Goal: Task Accomplishment & Management: Use online tool/utility

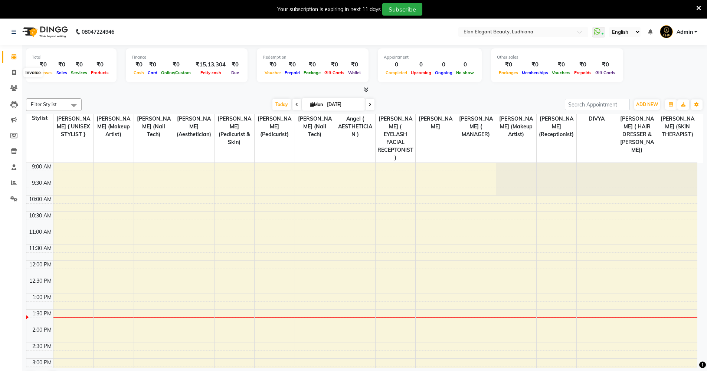
click at [11, 74] on span at bounding box center [13, 73] width 13 height 9
select select "service"
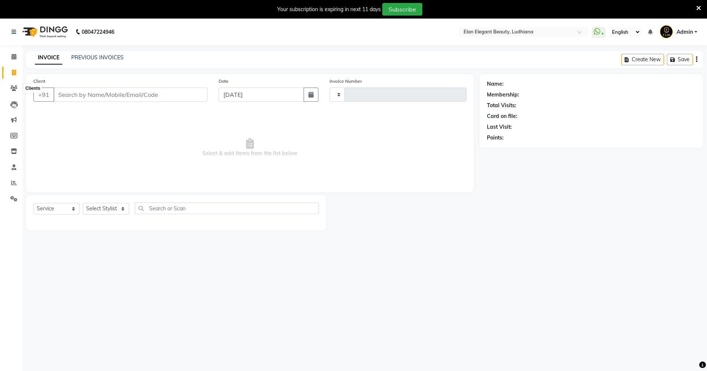
type input "0058"
select select "6951"
click at [106, 205] on select "Select Stylist" at bounding box center [106, 209] width 46 height 12
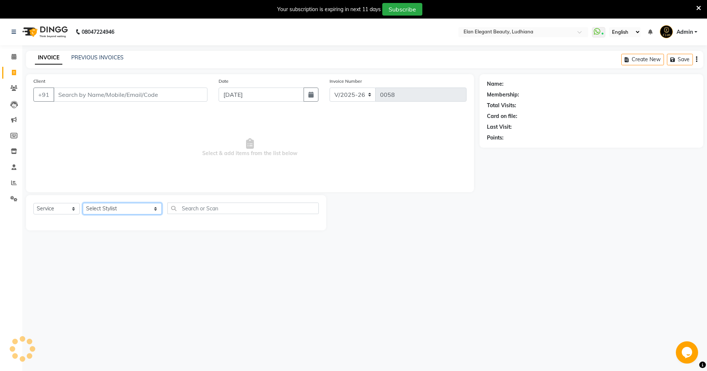
select select "57387"
click at [83, 203] on select "Select Stylist Angel ( AESTHETICIAN ) [PERSON_NAME] { UNISEX STYLIST } [PERSON_…" at bounding box center [122, 209] width 79 height 12
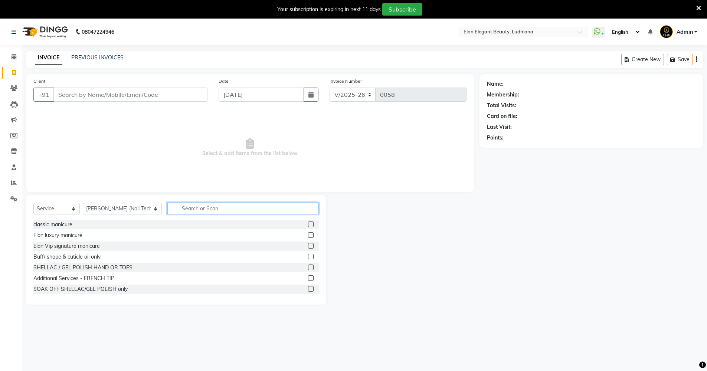
click at [167, 206] on input "text" at bounding box center [242, 209] width 151 height 12
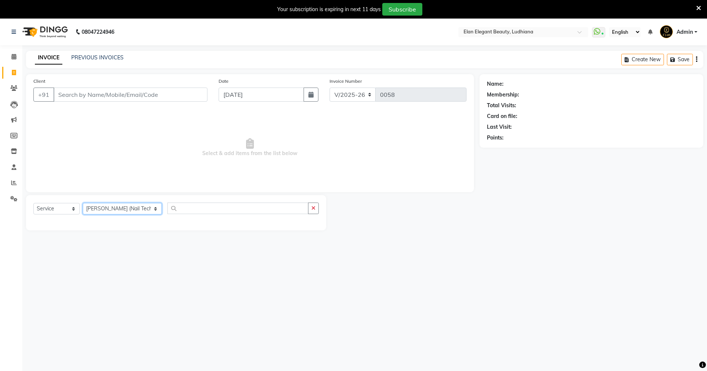
click at [132, 208] on select "Select Stylist Angel ( AESTHETICIAN ) [PERSON_NAME] { UNISEX STYLIST } [PERSON_…" at bounding box center [122, 209] width 79 height 12
click at [232, 200] on div "Select Service Product Membership Package Voucher Prepaid Gift Card Select Styl…" at bounding box center [176, 212] width 300 height 35
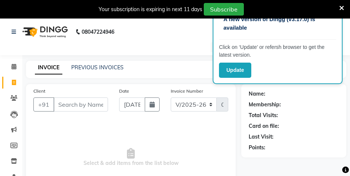
click at [12, 54] on nav "08047224946 Select Location × Elan Elegant Beauty, Ludhiana WhatsApp Status ✕ S…" at bounding box center [175, 37] width 350 height 37
click at [12, 63] on app-home "08047224946 Select Location × Elan Elegant Beauty, Ludhiana WhatsApp Status ✕ S…" at bounding box center [175, 141] width 350 height 245
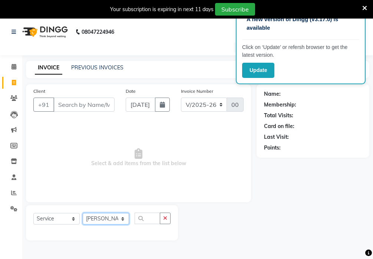
drag, startPoint x: 109, startPoint y: 219, endPoint x: 109, endPoint y: 212, distance: 6.3
click at [109, 219] on select "Select Stylist Angel ( AESTHETICIAN ) [PERSON_NAME] { UNISEX STYLIST } [PERSON_…" at bounding box center [106, 219] width 46 height 12
click at [83, 213] on select "Select Stylist Angel ( AESTHETICIAN ) [PERSON_NAME] { UNISEX STYLIST } [PERSON_…" at bounding box center [106, 219] width 46 height 12
click at [144, 217] on input "text" at bounding box center [148, 219] width 26 height 12
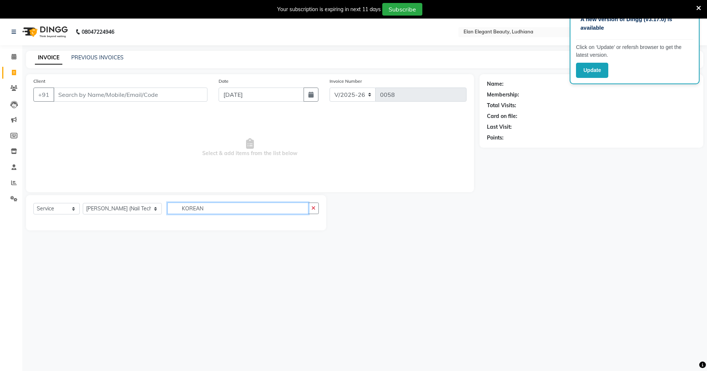
type input "KOREAN"
click at [121, 207] on select "Select Stylist Angel ( AESTHETICIAN ) [PERSON_NAME] { UNISEX STYLIST } [PERSON_…" at bounding box center [122, 209] width 79 height 12
select select "69398"
click at [83, 203] on select "Select Stylist Angel ( AESTHETICIAN ) [PERSON_NAME] { UNISEX STYLIST } [PERSON_…" at bounding box center [122, 209] width 79 height 12
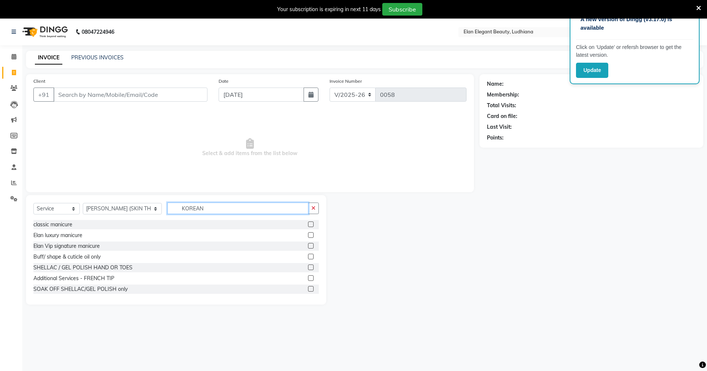
click at [201, 205] on input "KOREAN" at bounding box center [237, 209] width 141 height 12
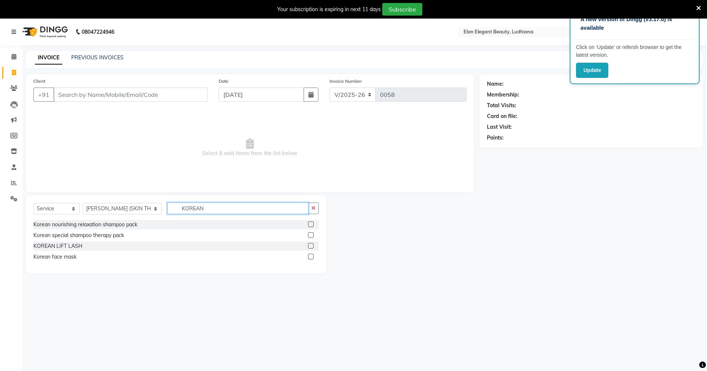
type input "KOREAN"
click at [311, 233] on label at bounding box center [311, 235] width 6 height 6
click at [311, 233] on input "checkbox" at bounding box center [310, 235] width 5 height 5
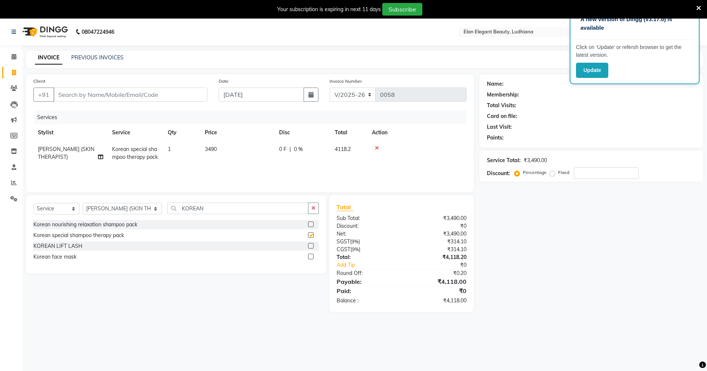
checkbox input "false"
